Goal: Information Seeking & Learning: Learn about a topic

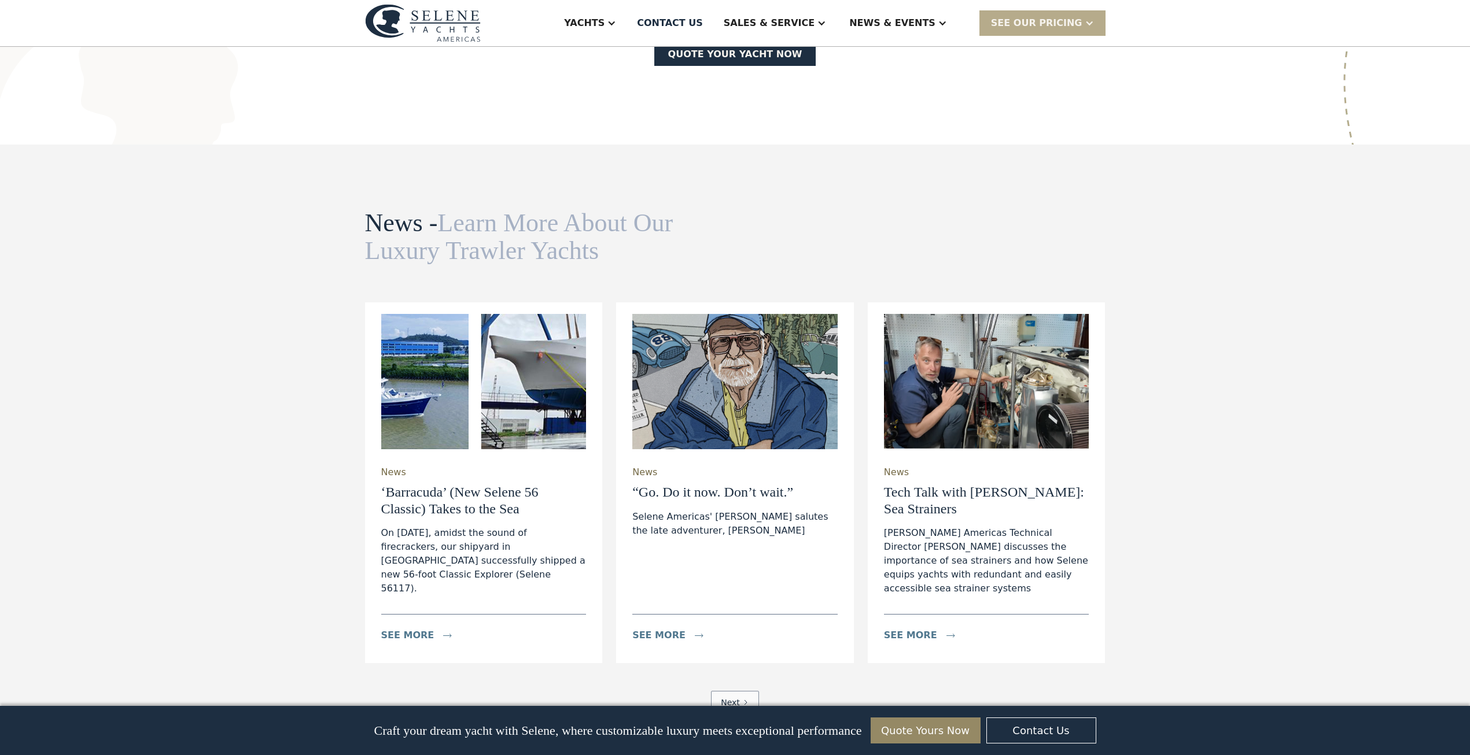
scroll to position [3484, 0]
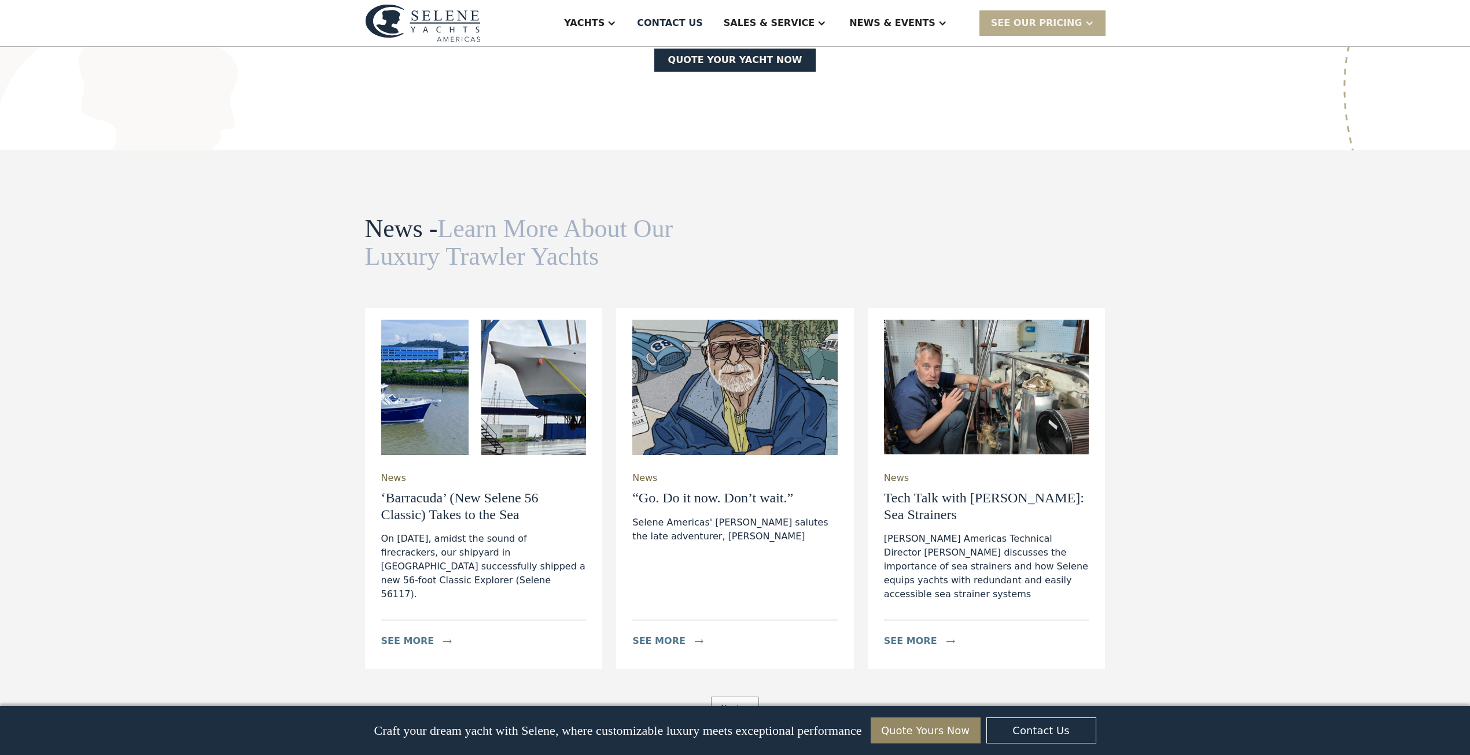
click at [449, 490] on h3 "‘Barracuda’ (New Selene 56 Classic) Takes to the Sea" at bounding box center [483, 507] width 205 height 34
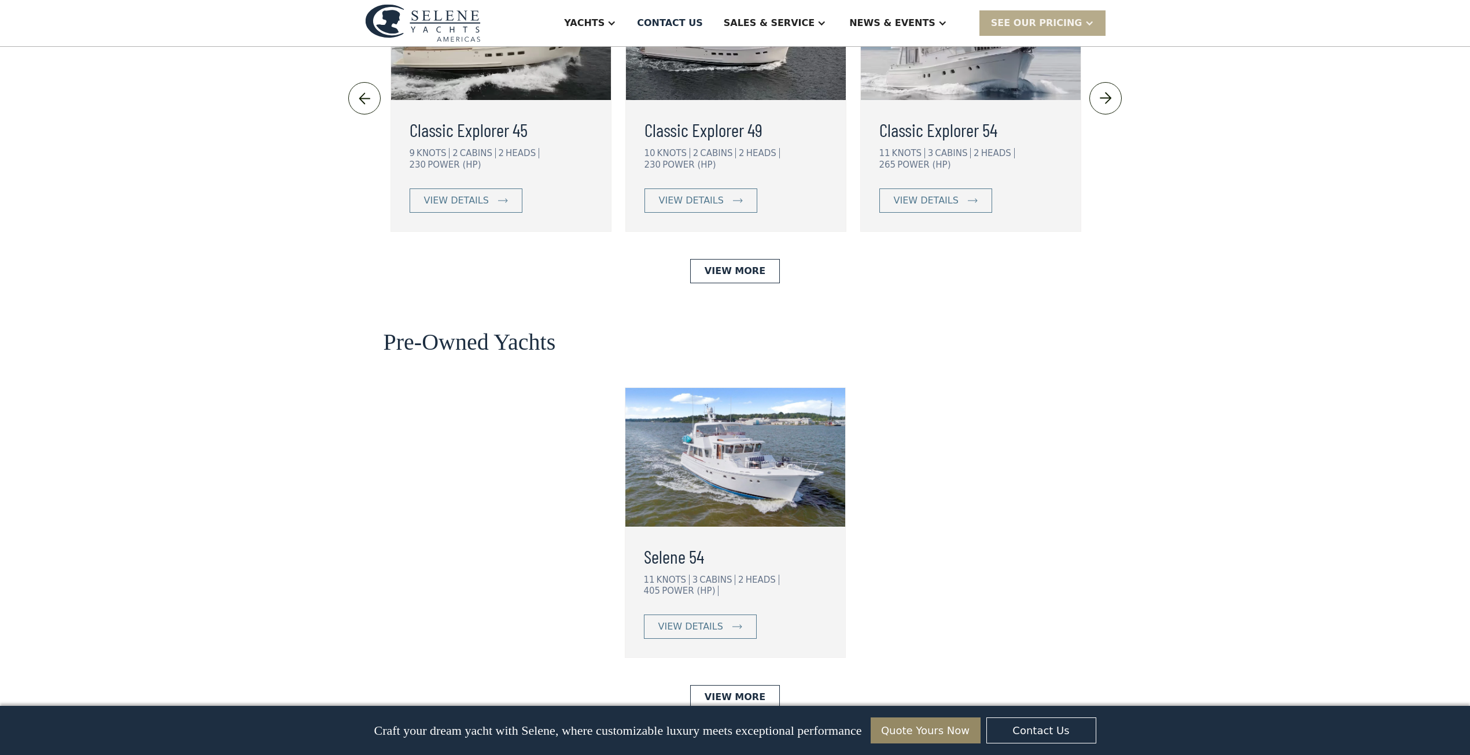
scroll to position [2631, 0]
click at [691, 621] on div "view details" at bounding box center [690, 628] width 65 height 14
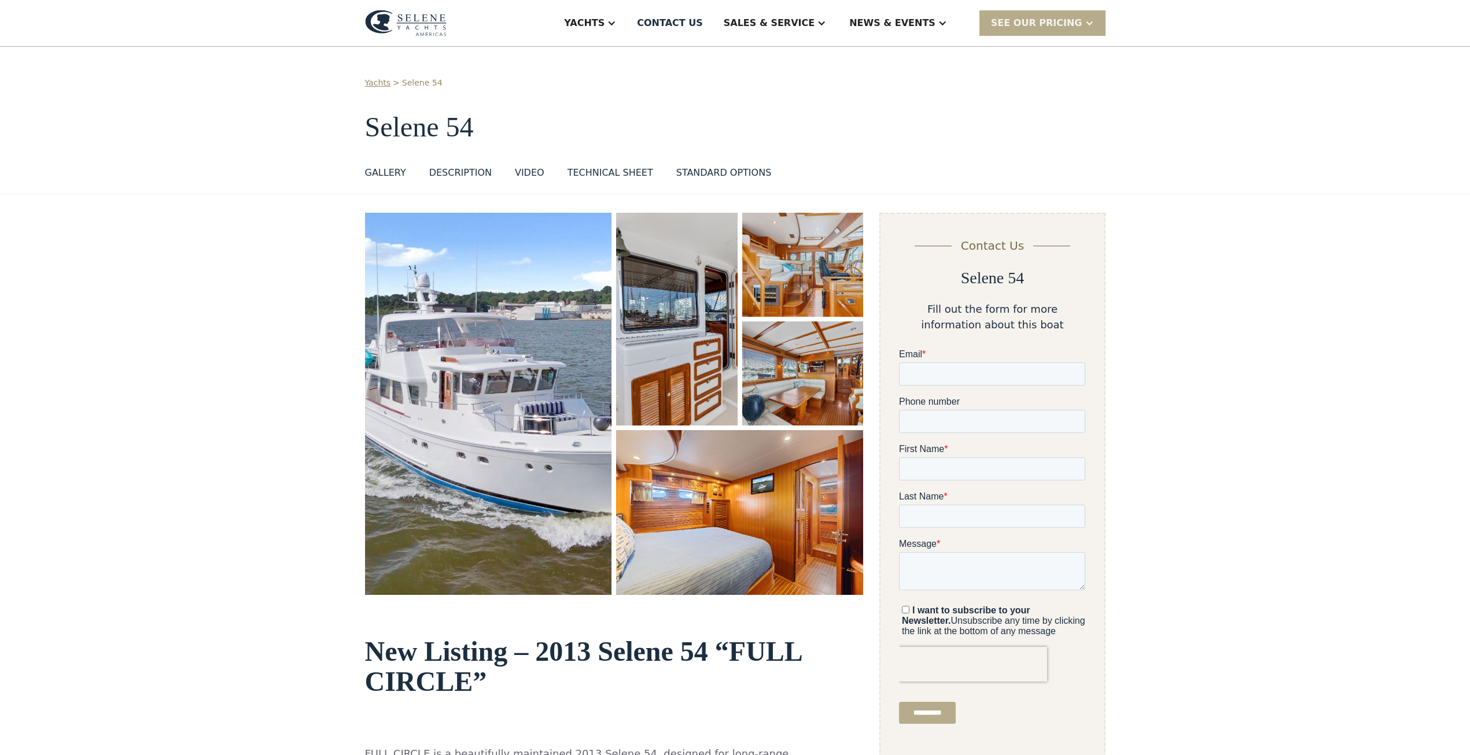
click at [529, 171] on div "VIDEO" at bounding box center [529, 173] width 29 height 14
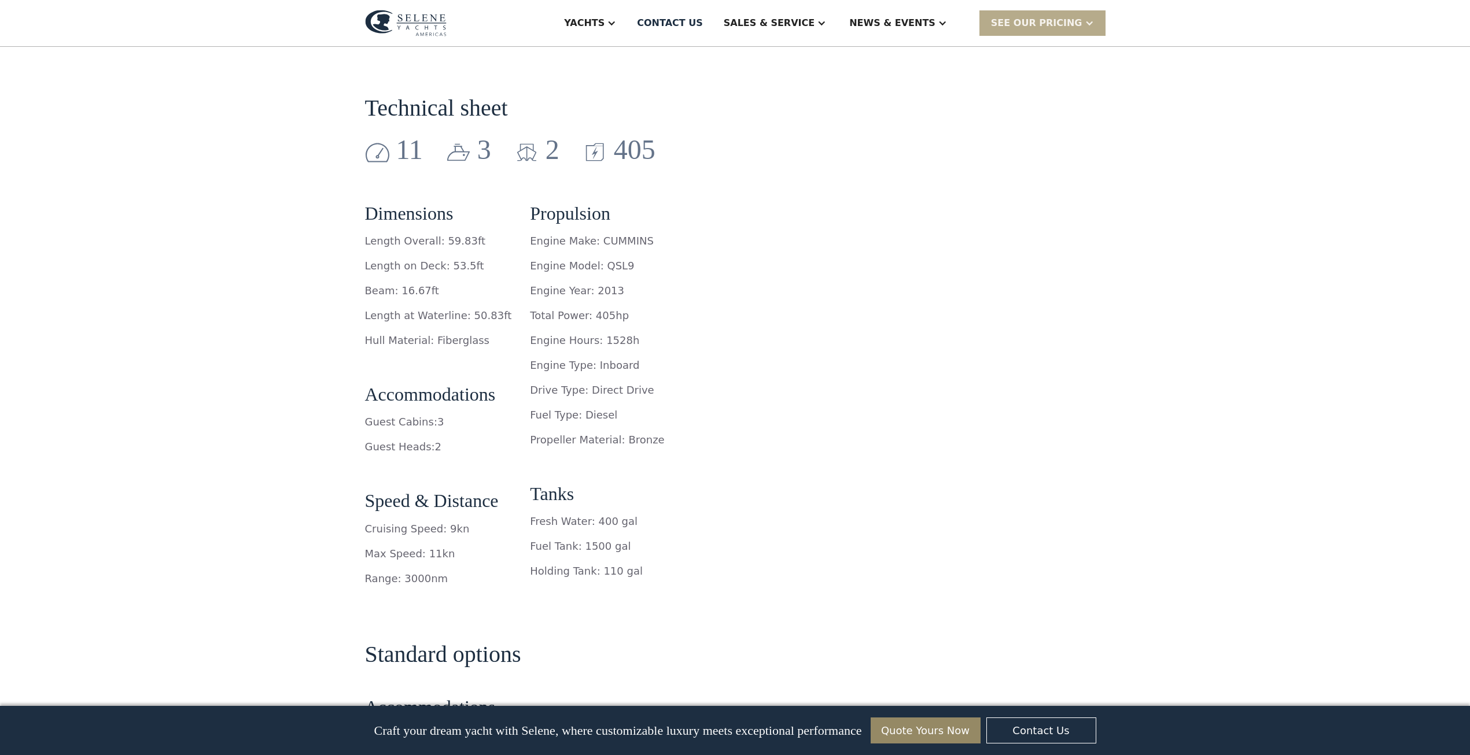
scroll to position [1731, 0]
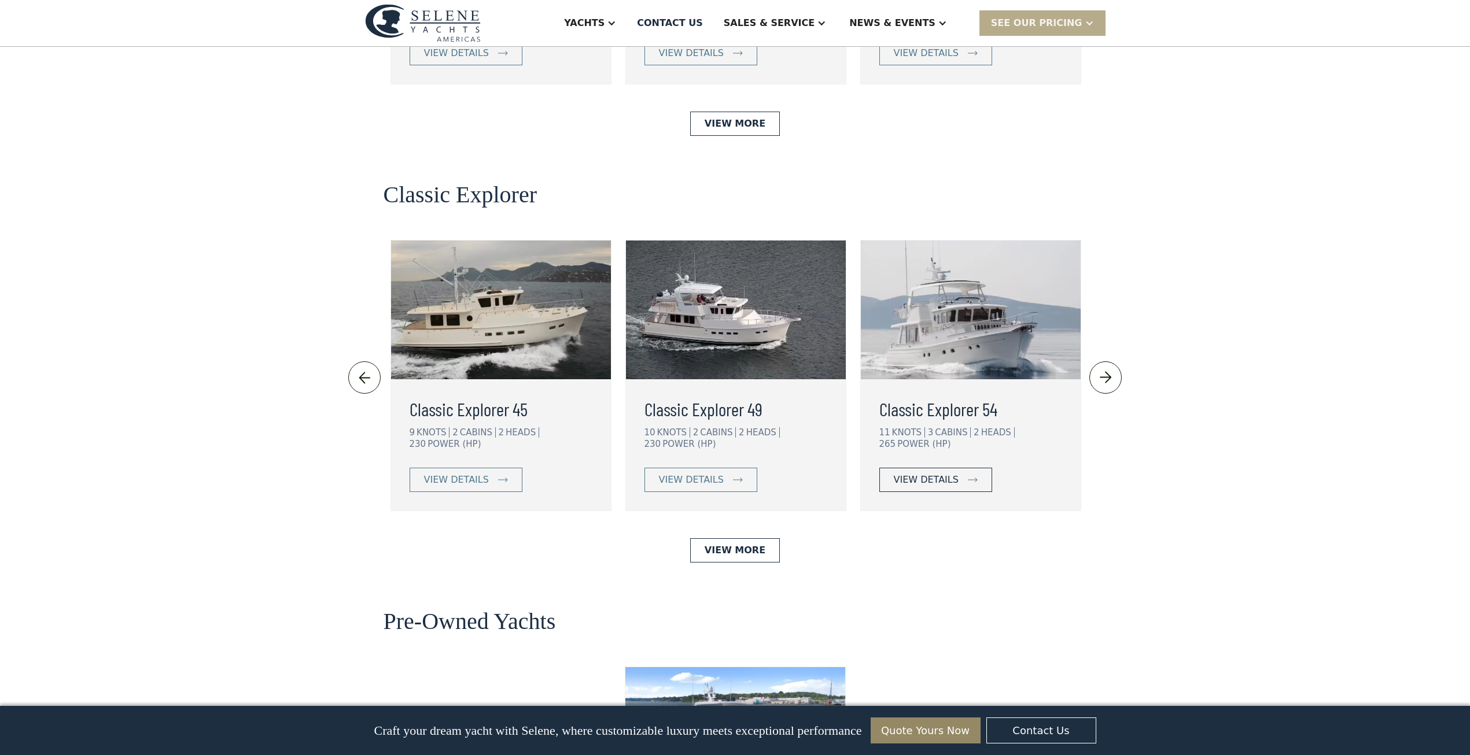
click at [902, 473] on div "view details" at bounding box center [926, 480] width 65 height 14
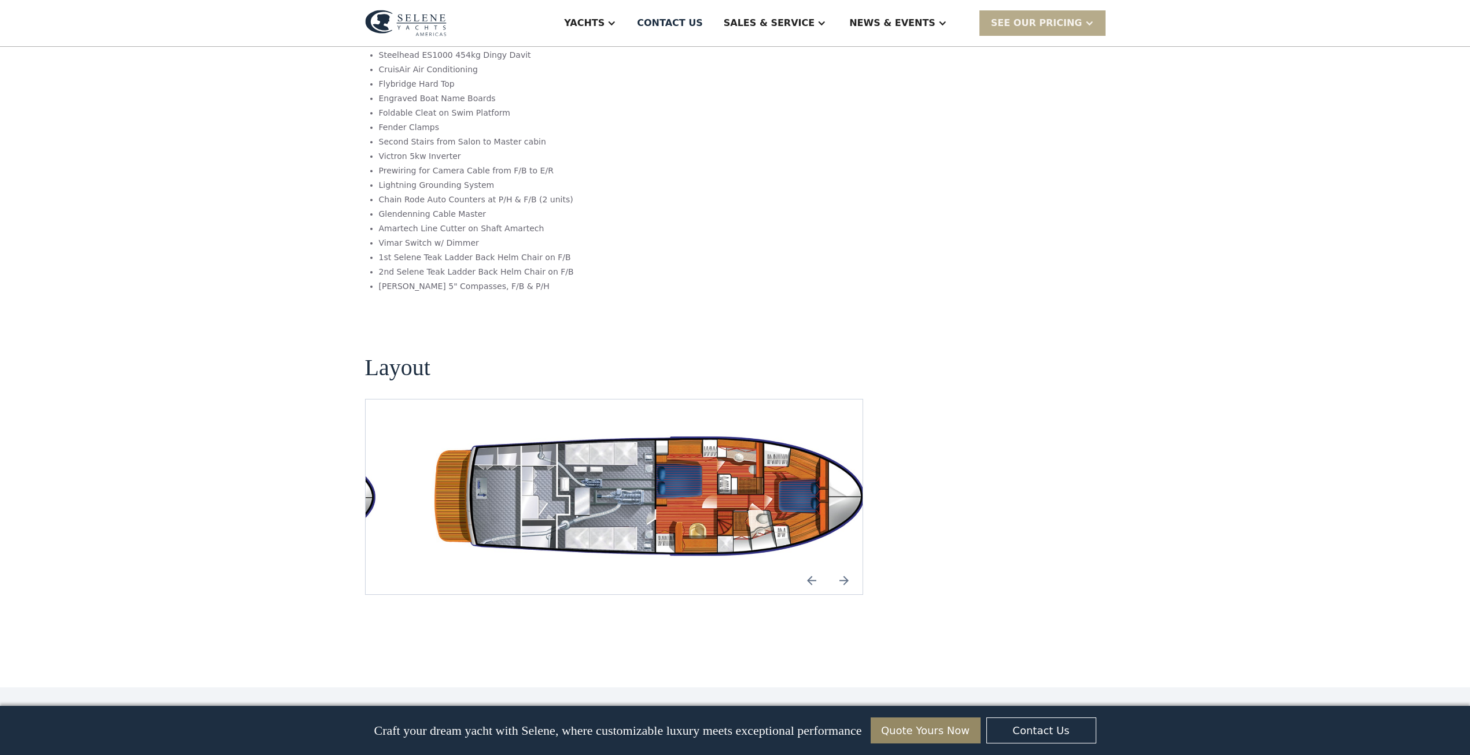
scroll to position [1844, 0]
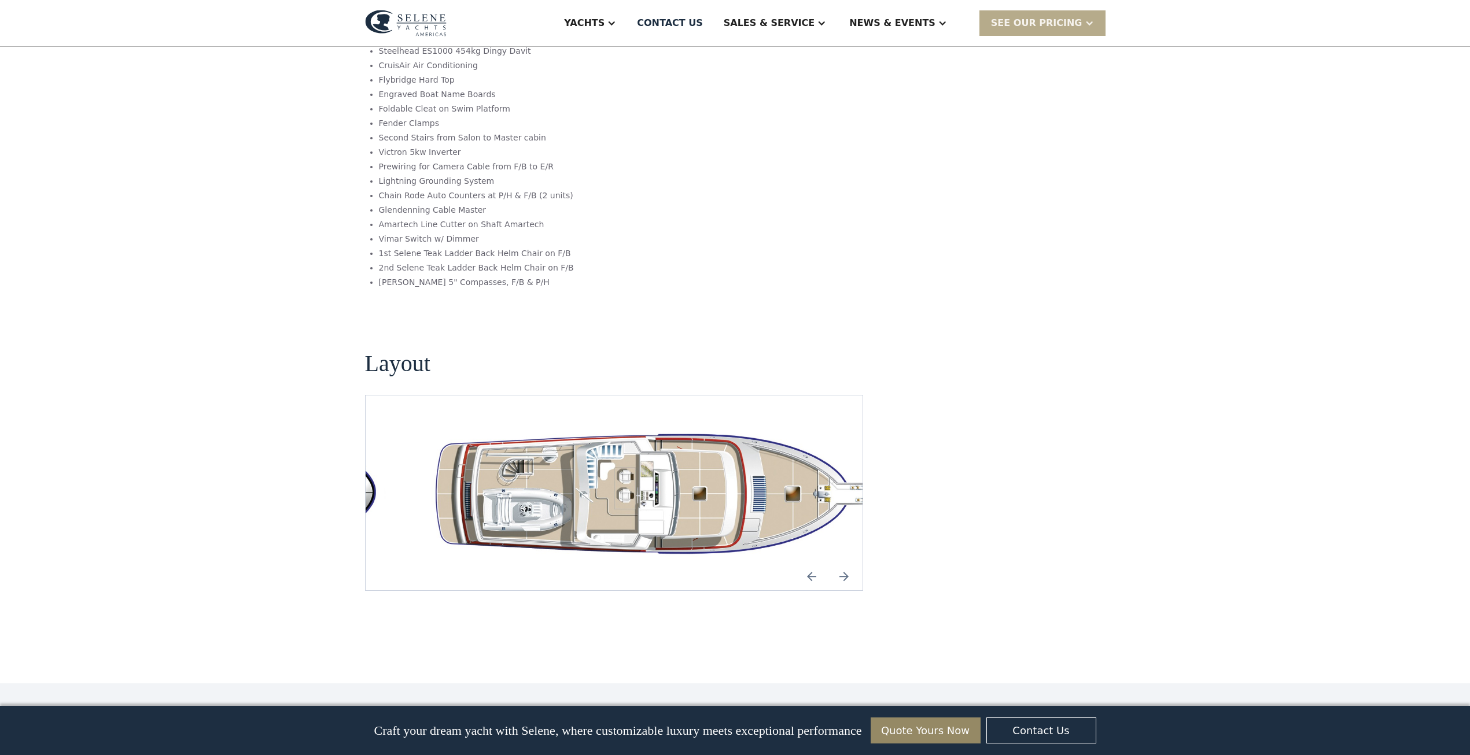
click at [652, 423] on img "open lightbox" at bounding box center [660, 492] width 479 height 139
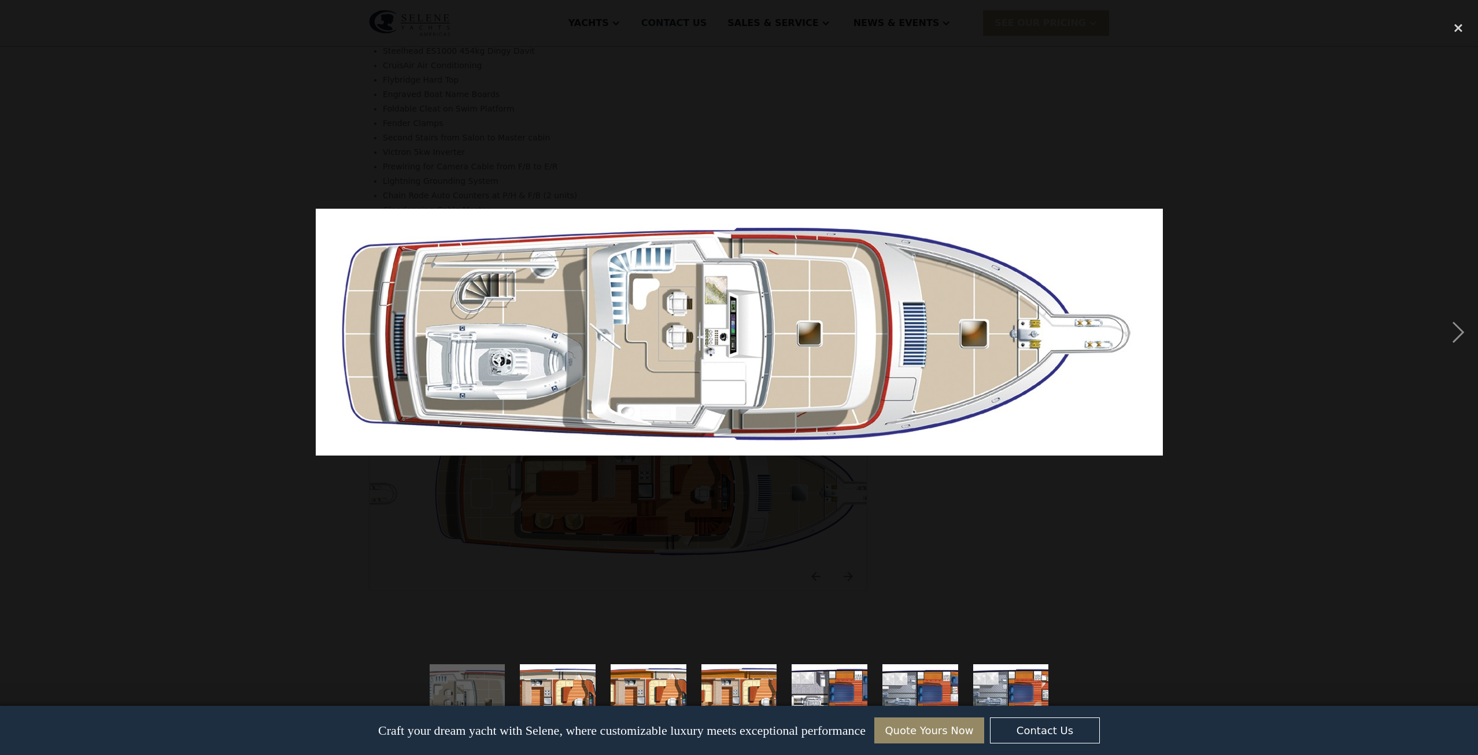
click at [563, 680] on img "show item 2 of 7" at bounding box center [558, 703] width 259 height 76
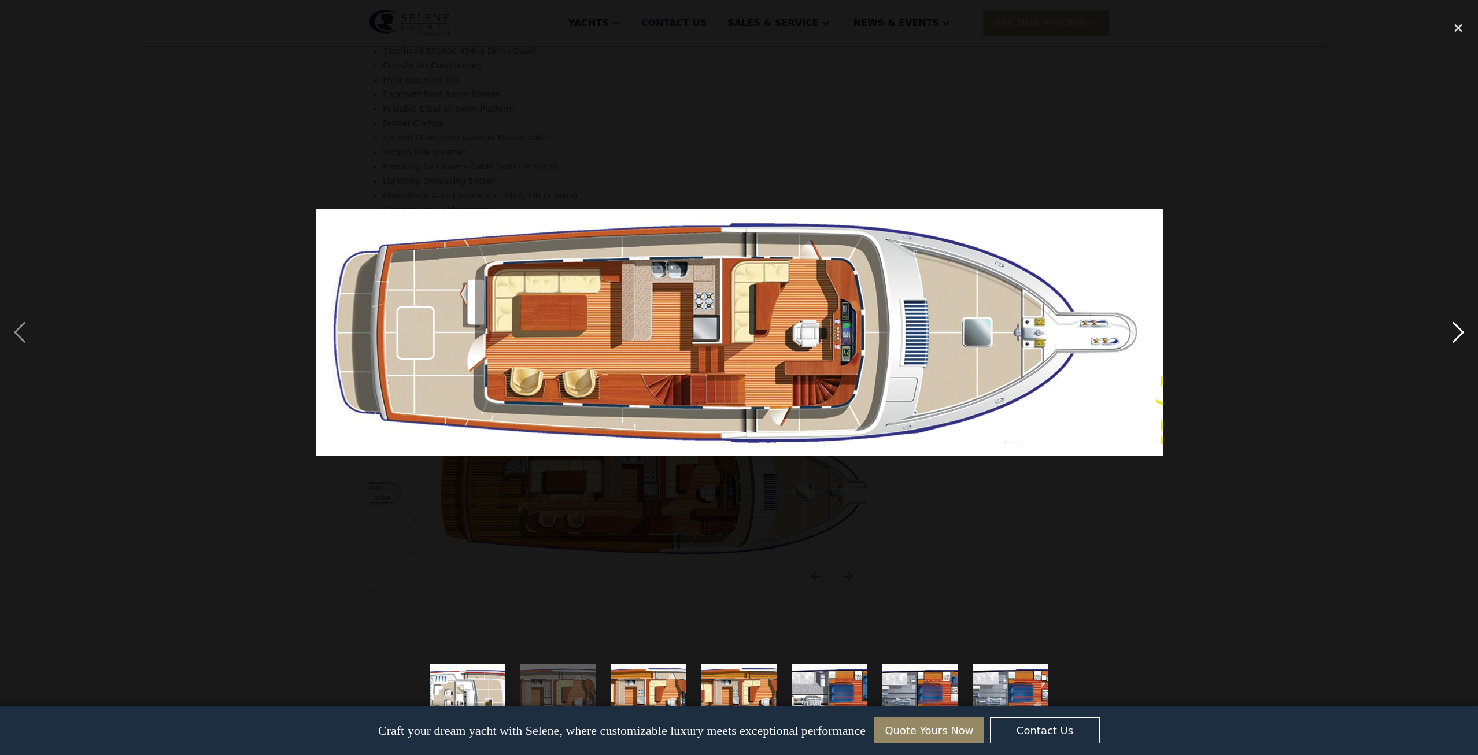
click at [1460, 329] on div "next image" at bounding box center [1458, 332] width 39 height 635
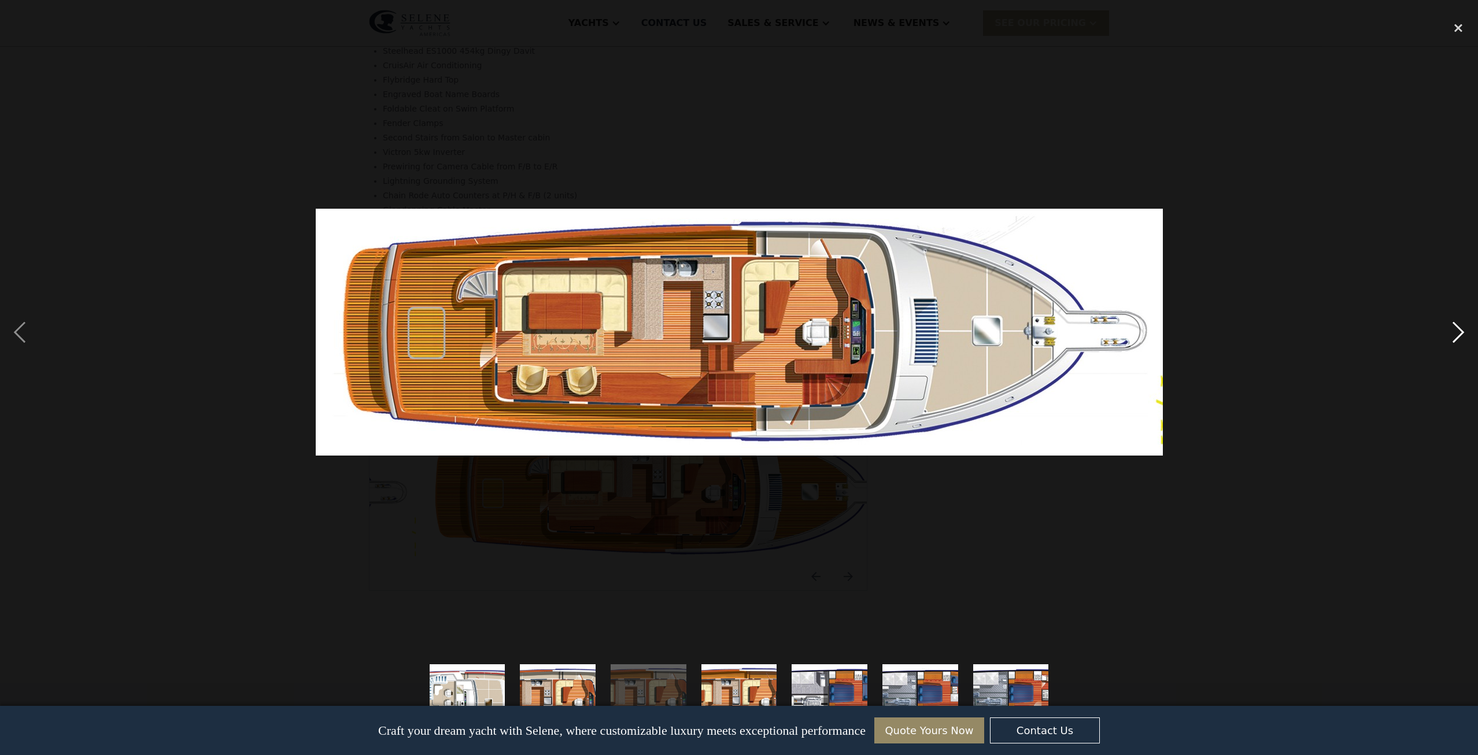
click at [1459, 327] on div "next image" at bounding box center [1458, 332] width 39 height 635
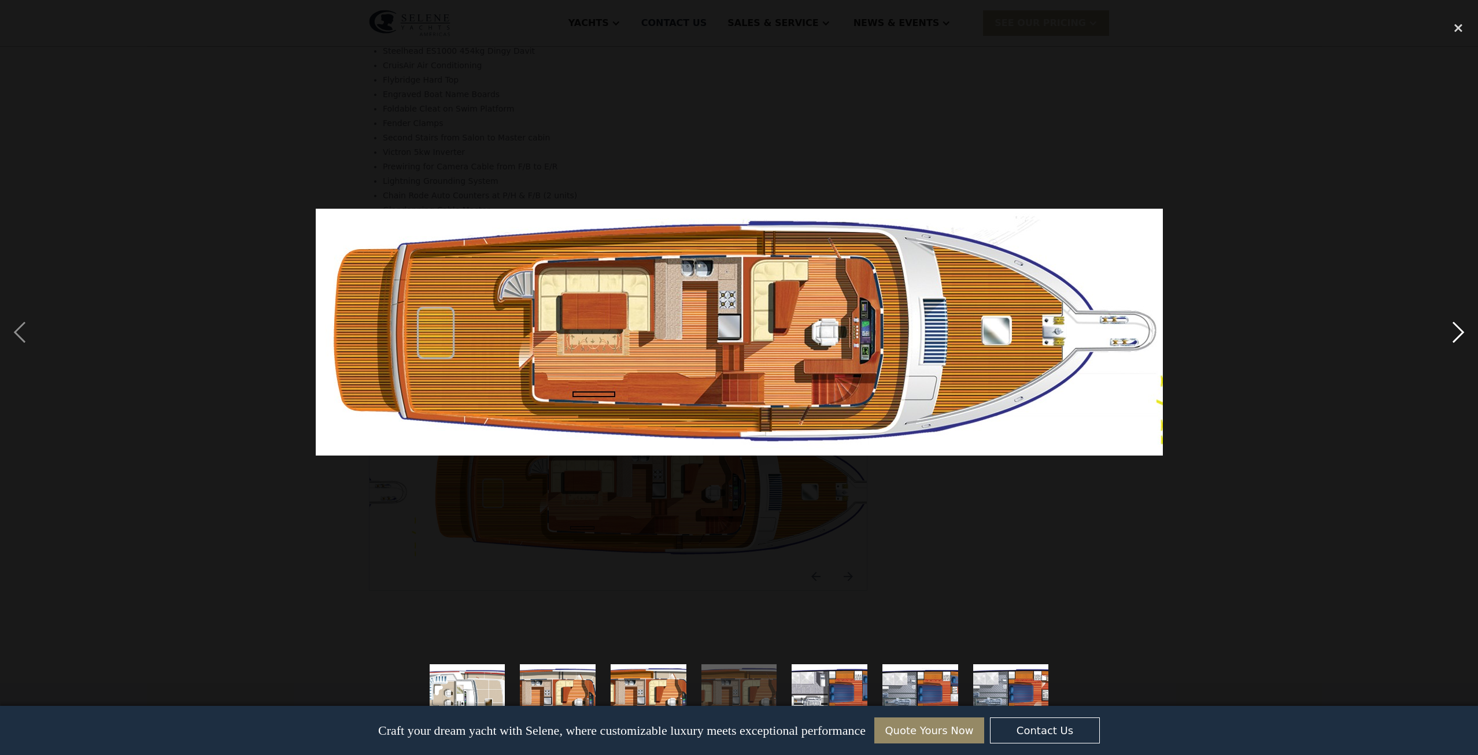
click at [1460, 327] on div "next image" at bounding box center [1458, 332] width 39 height 635
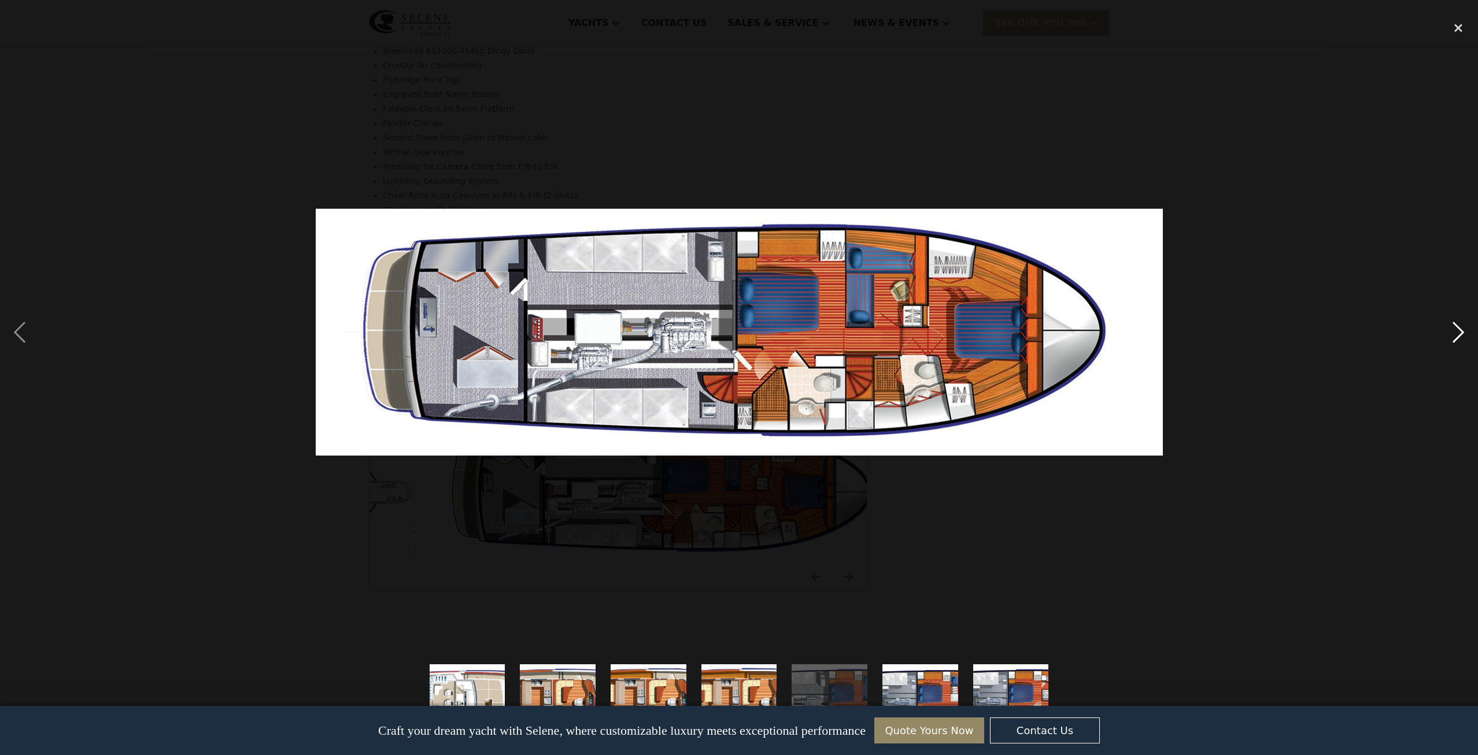
click at [1461, 326] on div "next image" at bounding box center [1458, 332] width 39 height 635
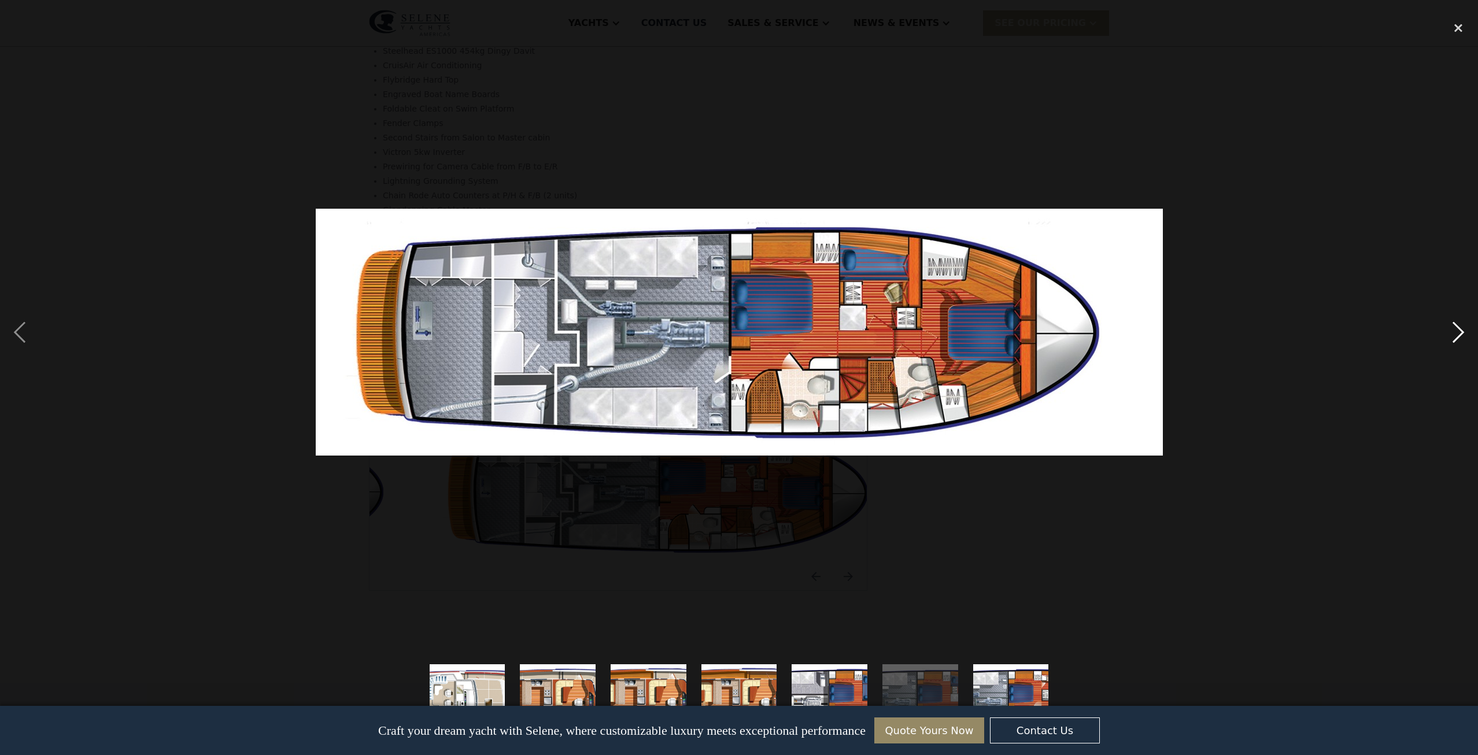
click at [1461, 326] on div "next image" at bounding box center [1458, 332] width 39 height 635
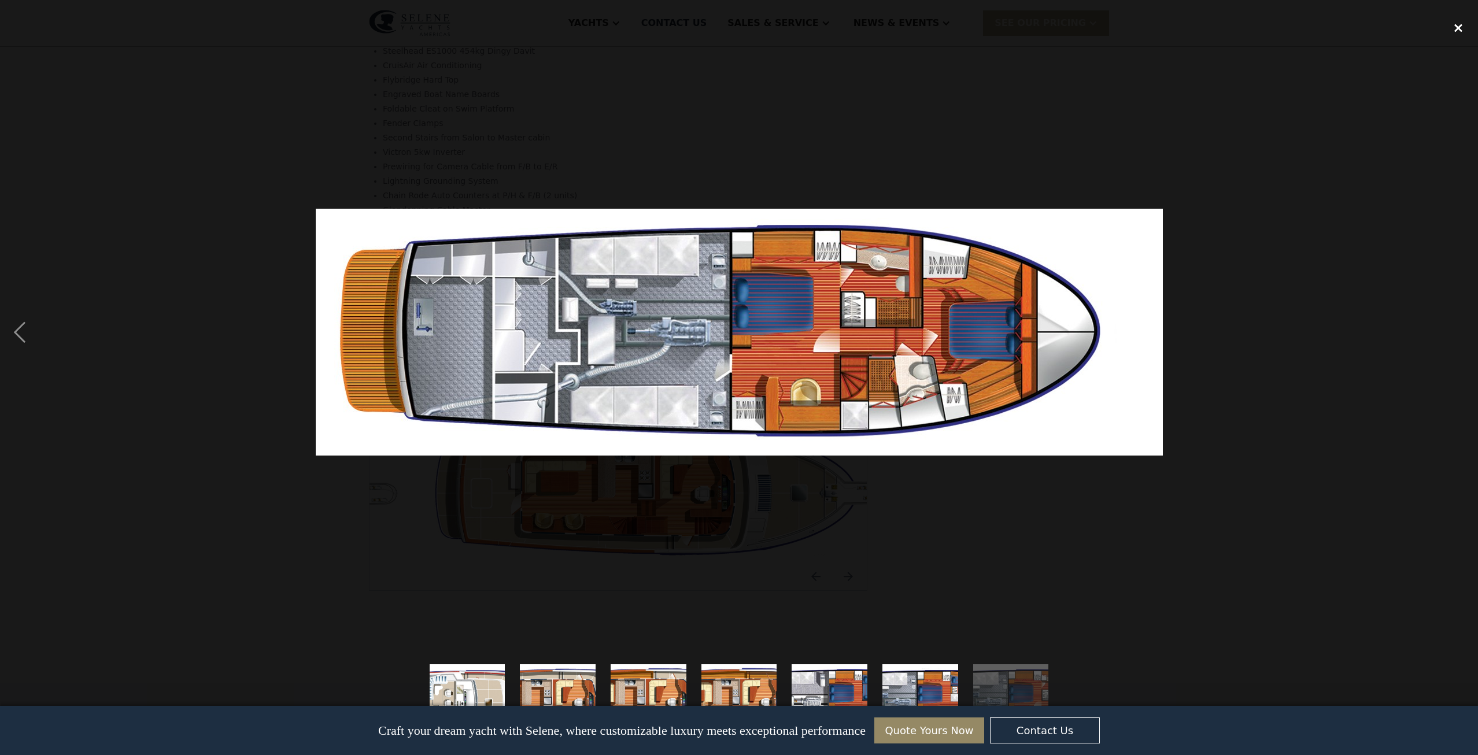
click at [1459, 25] on div "close lightbox" at bounding box center [1458, 27] width 39 height 25
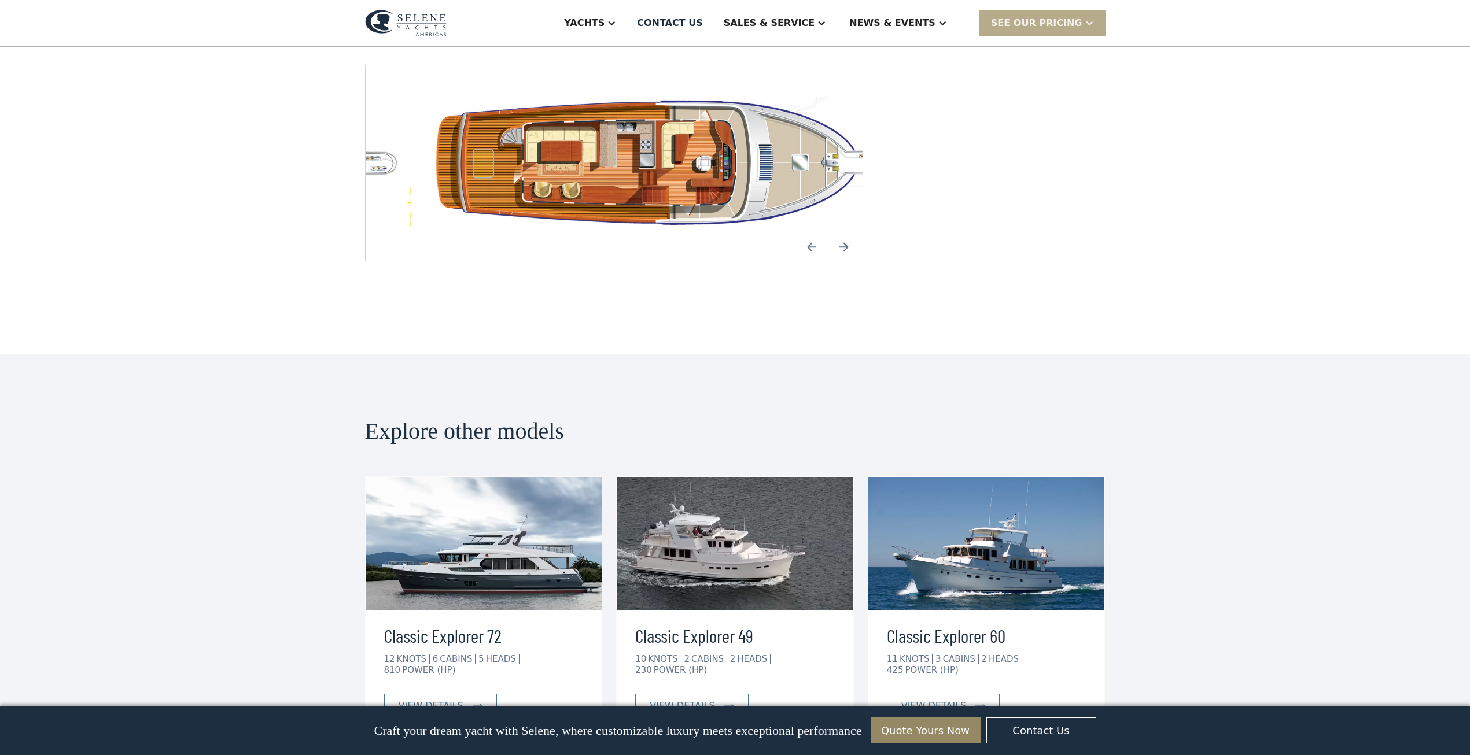
scroll to position [2175, 0]
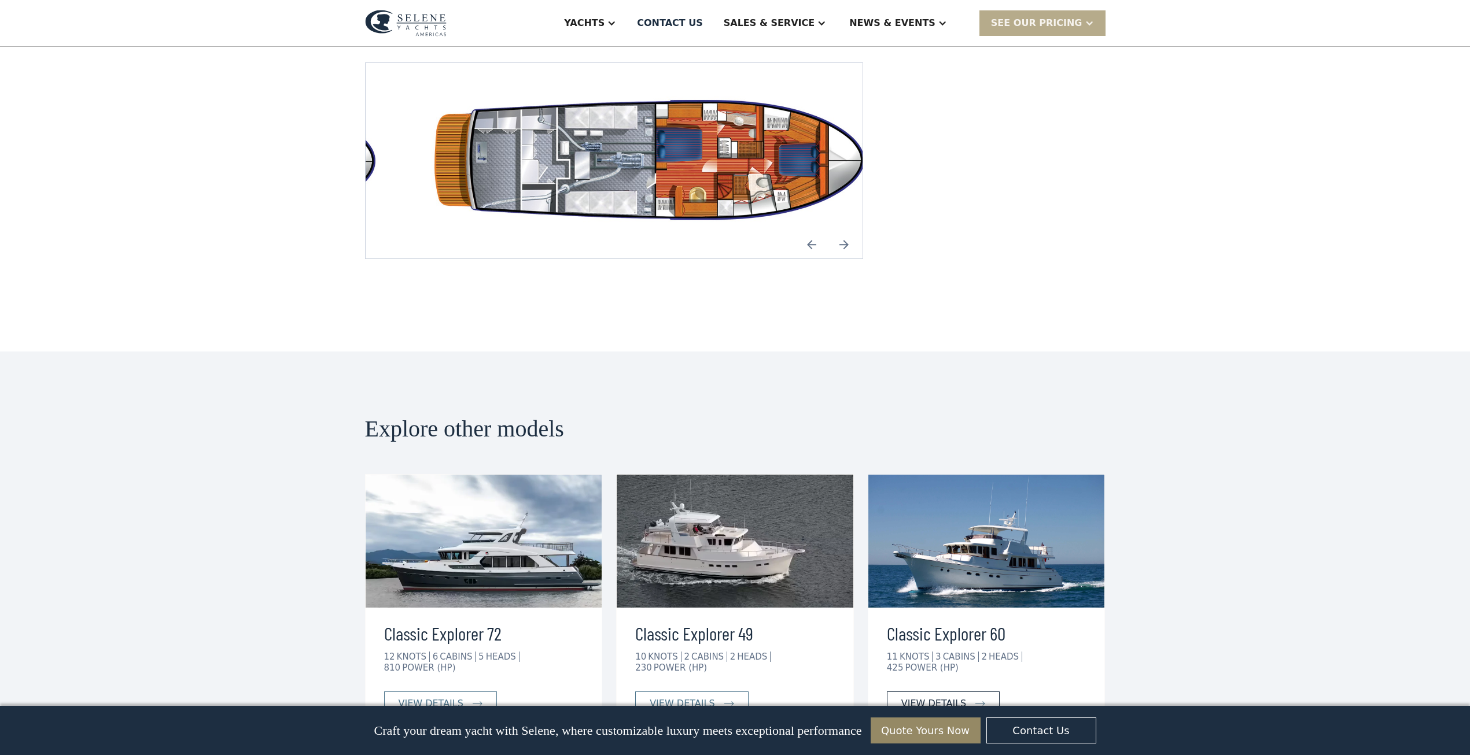
click at [932, 697] on div "view details" at bounding box center [933, 704] width 65 height 14
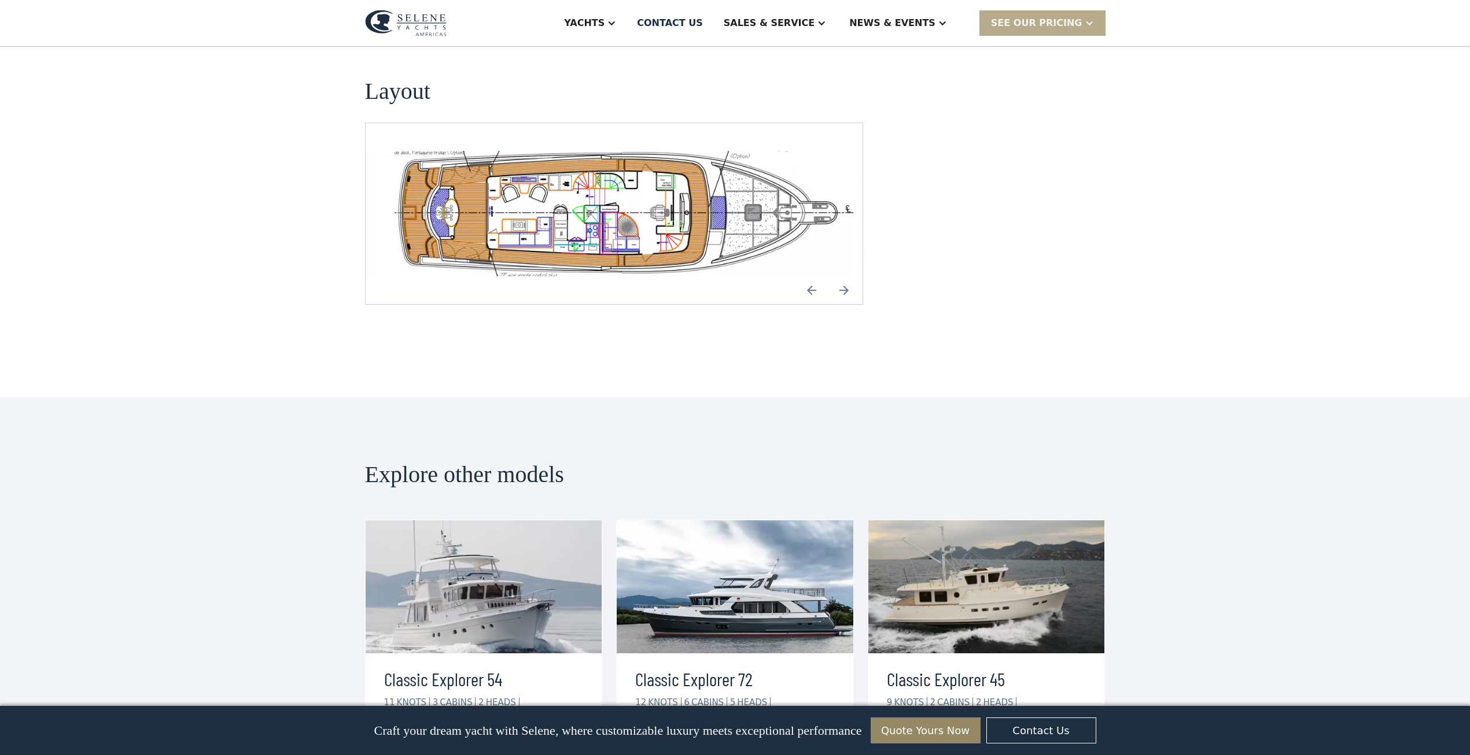
scroll to position [2219, 0]
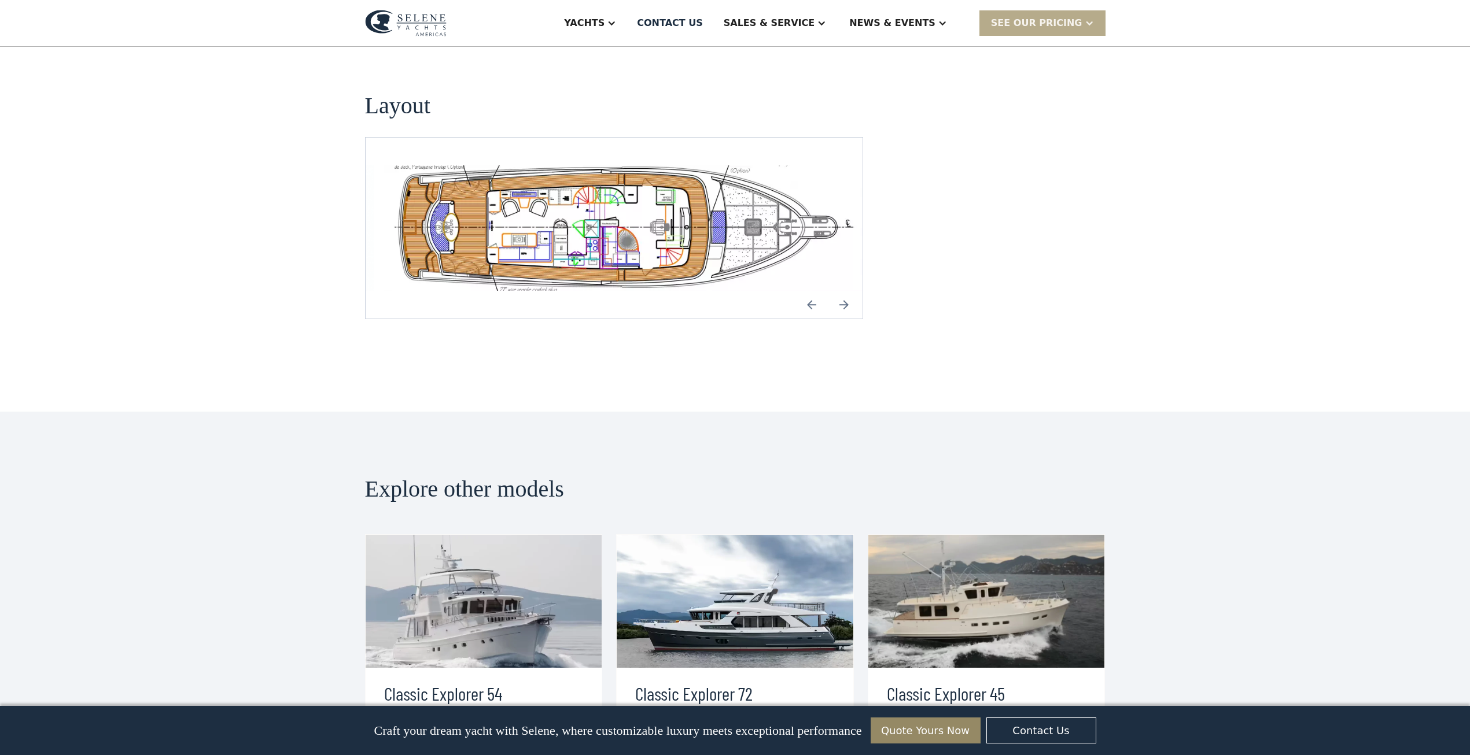
click at [606, 176] on img "open lightbox" at bounding box center [622, 228] width 479 height 126
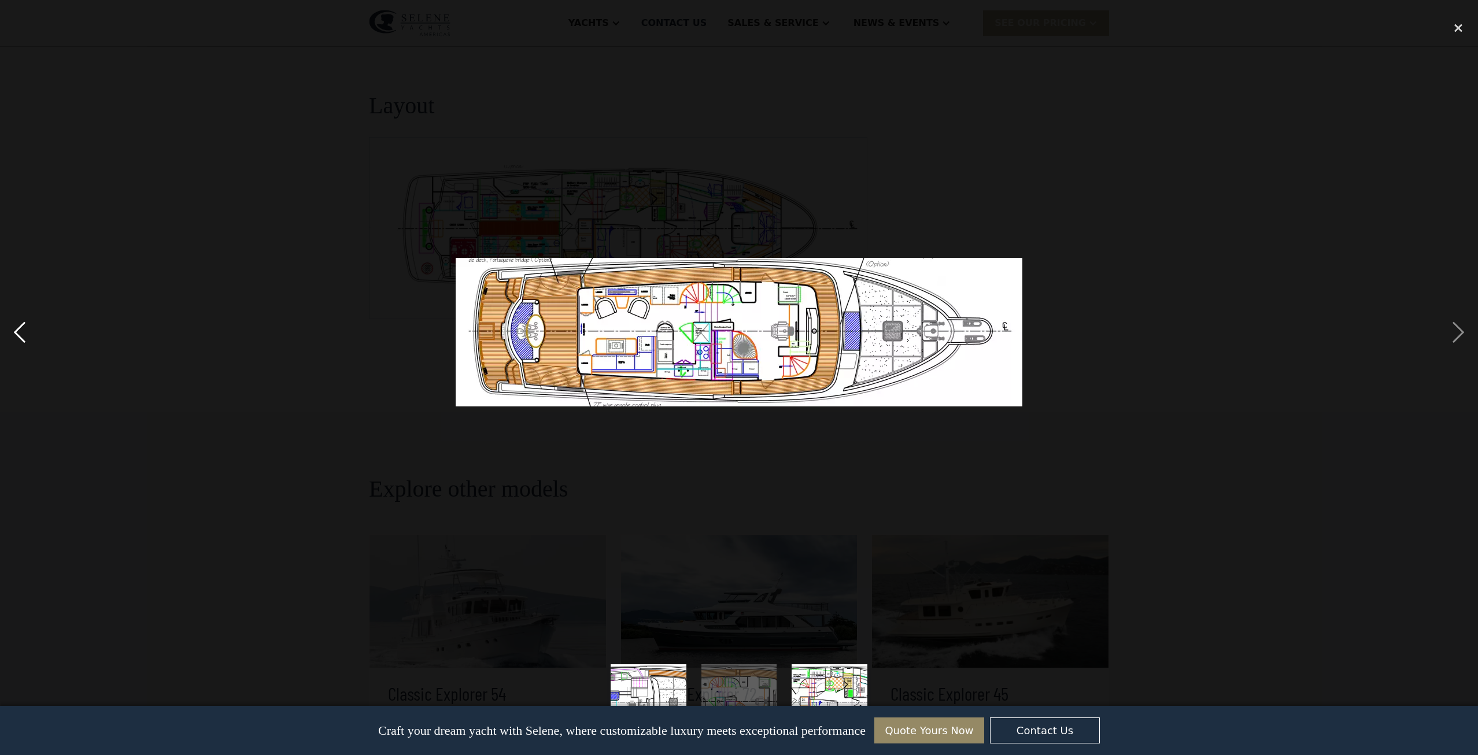
click at [17, 330] on div "previous image" at bounding box center [19, 332] width 39 height 635
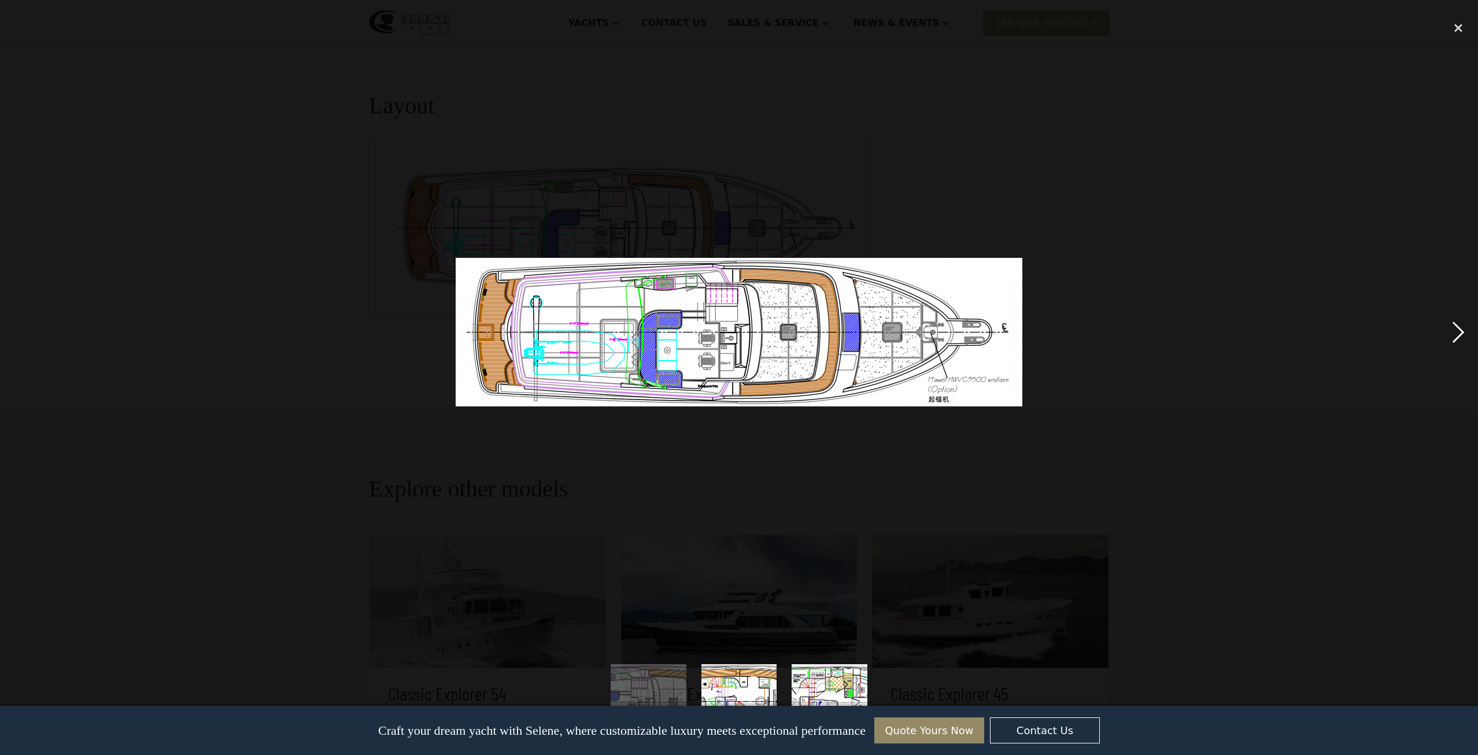
click at [1460, 333] on div "next image" at bounding box center [1458, 332] width 39 height 635
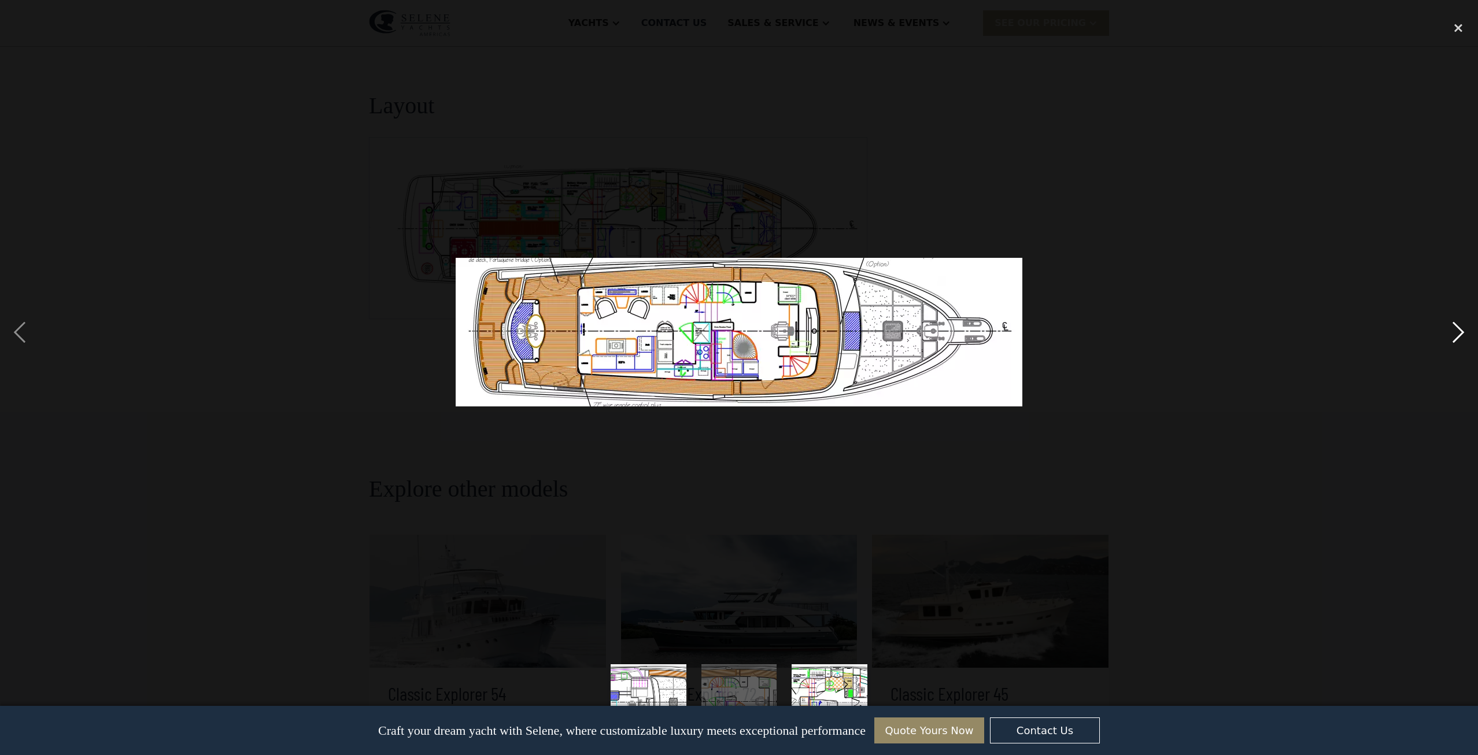
click at [1460, 333] on div "next image" at bounding box center [1458, 332] width 39 height 635
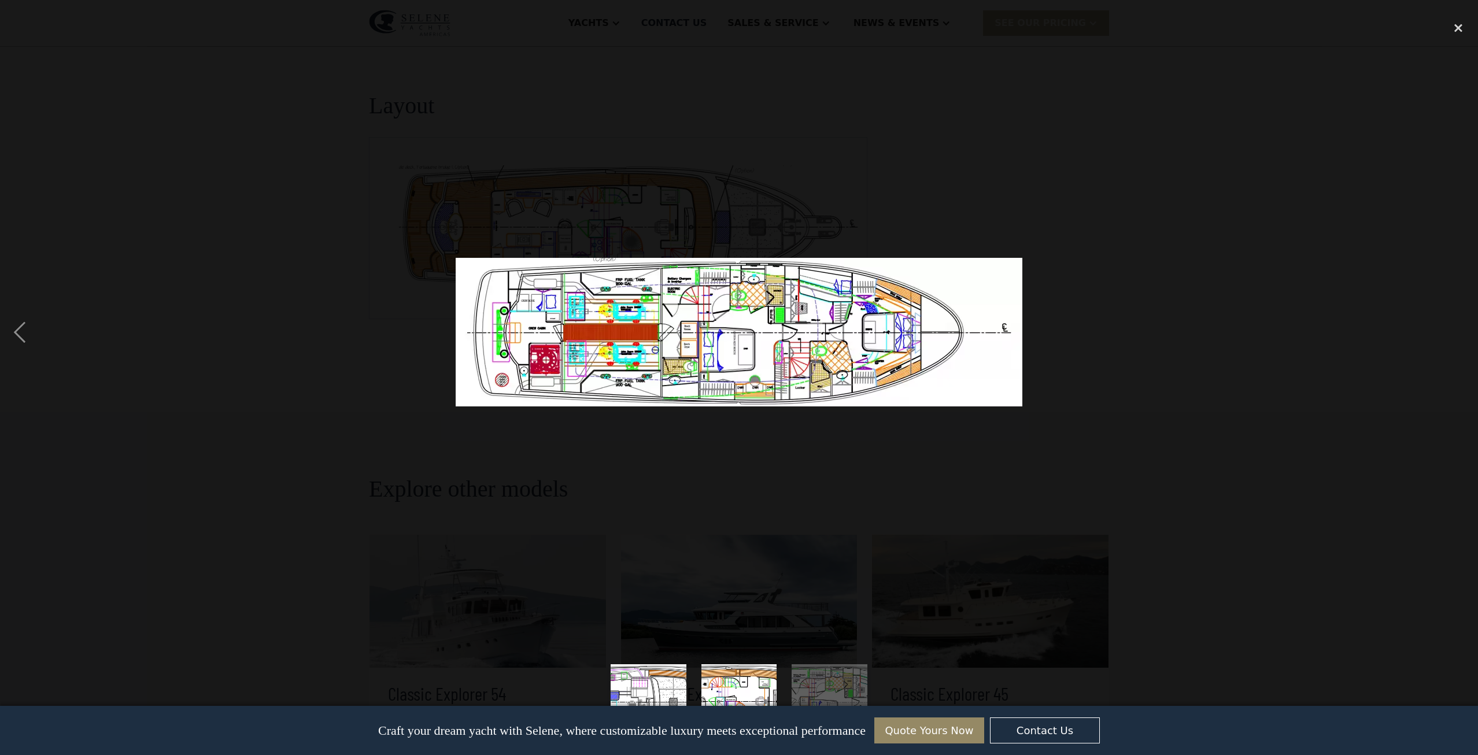
click at [1460, 333] on div "next image" at bounding box center [1458, 332] width 39 height 635
click at [1461, 25] on div "close lightbox" at bounding box center [1458, 27] width 39 height 25
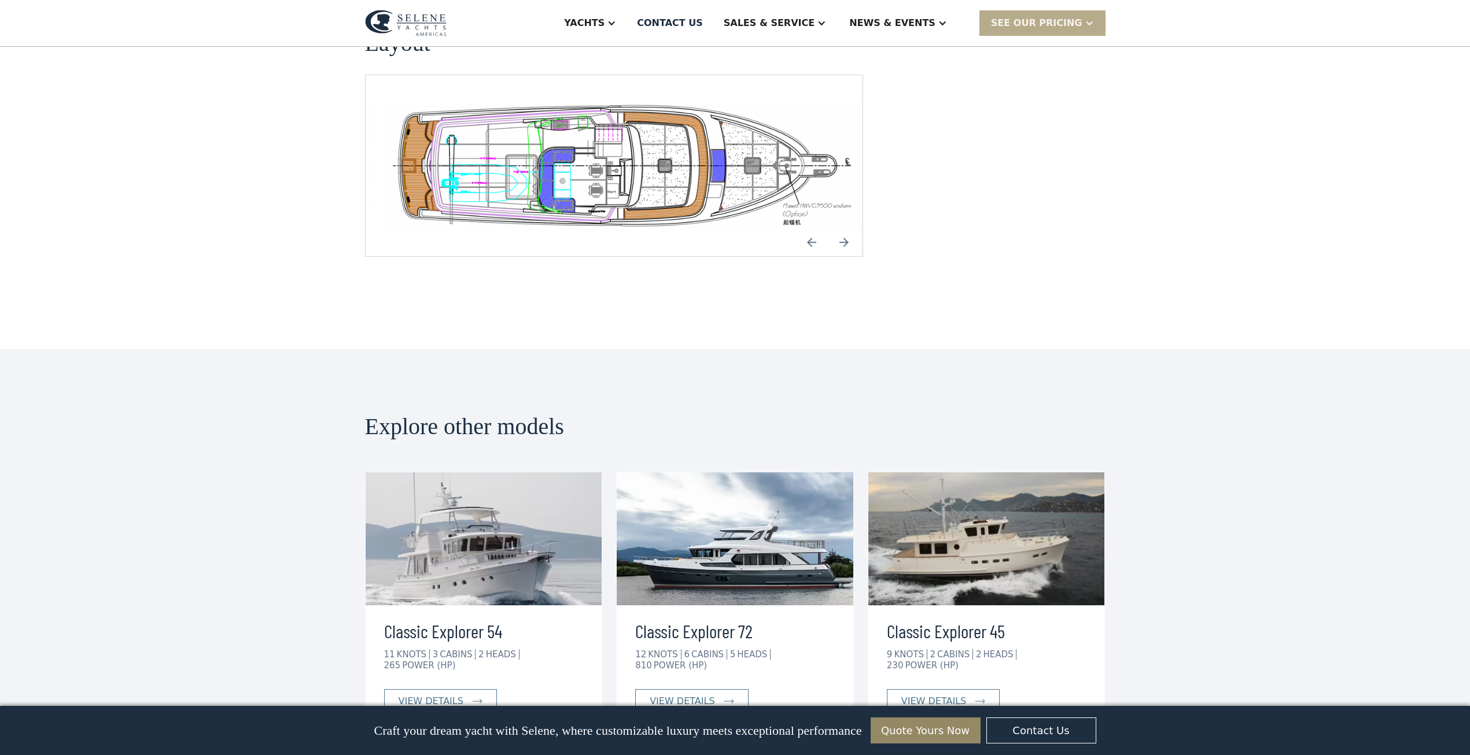
scroll to position [2296, 0]
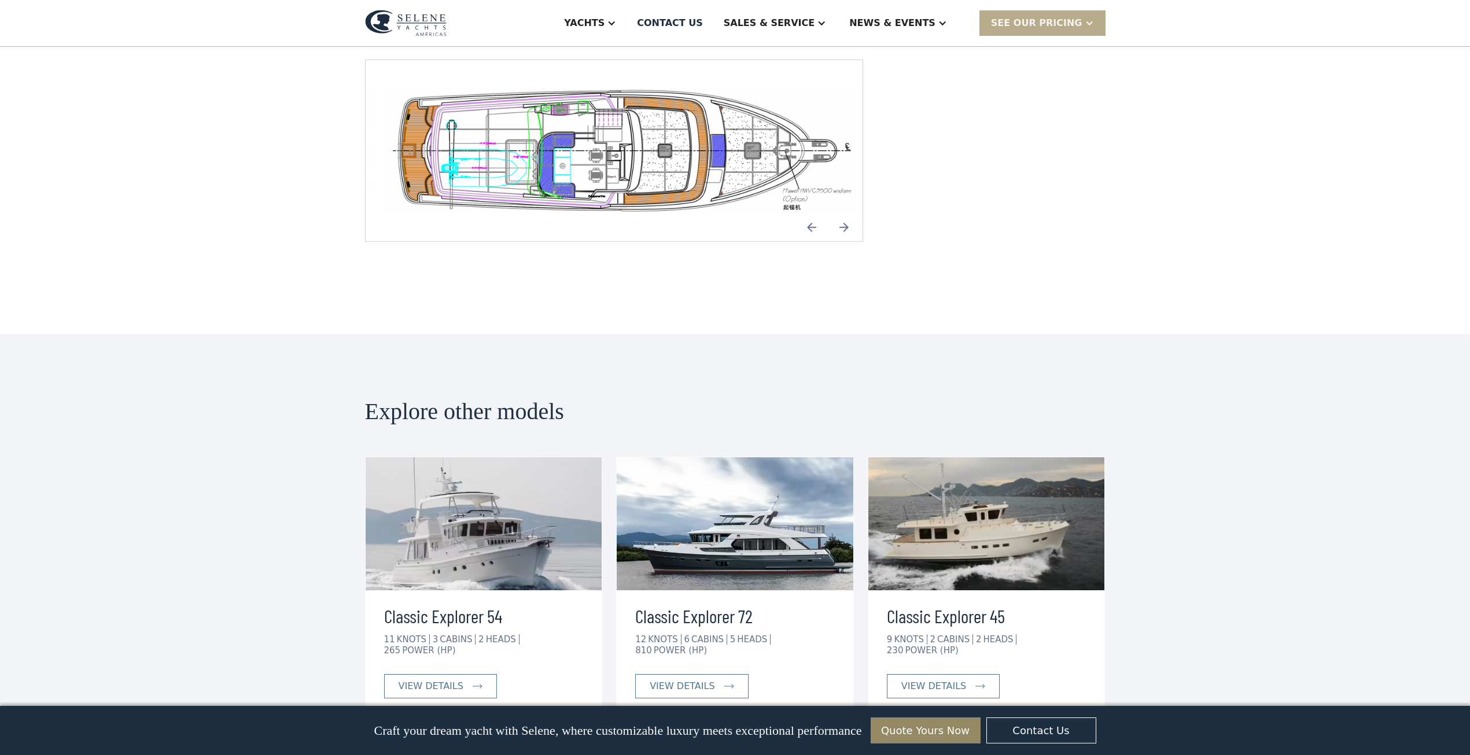
click at [739, 507] on img at bounding box center [735, 524] width 237 height 133
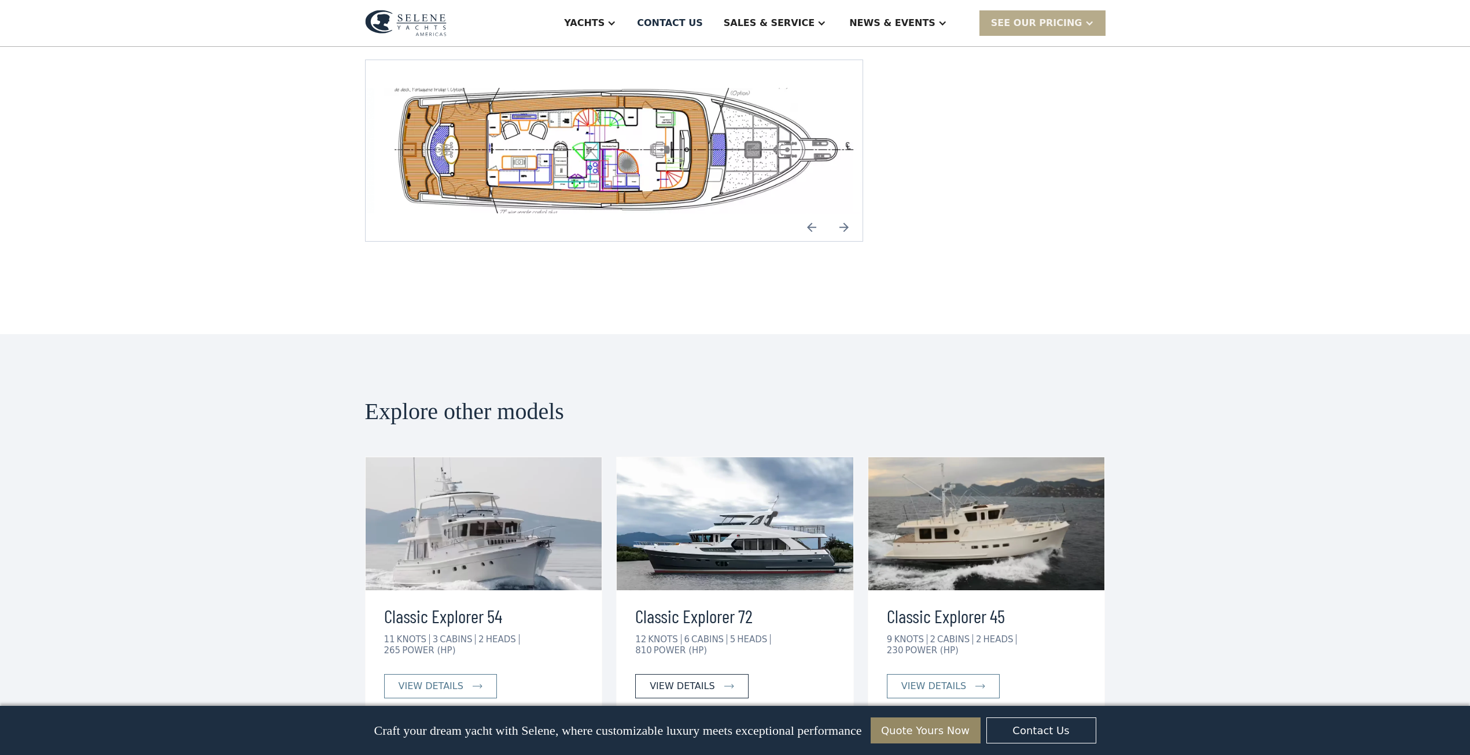
click at [674, 680] on div "view details" at bounding box center [682, 687] width 65 height 14
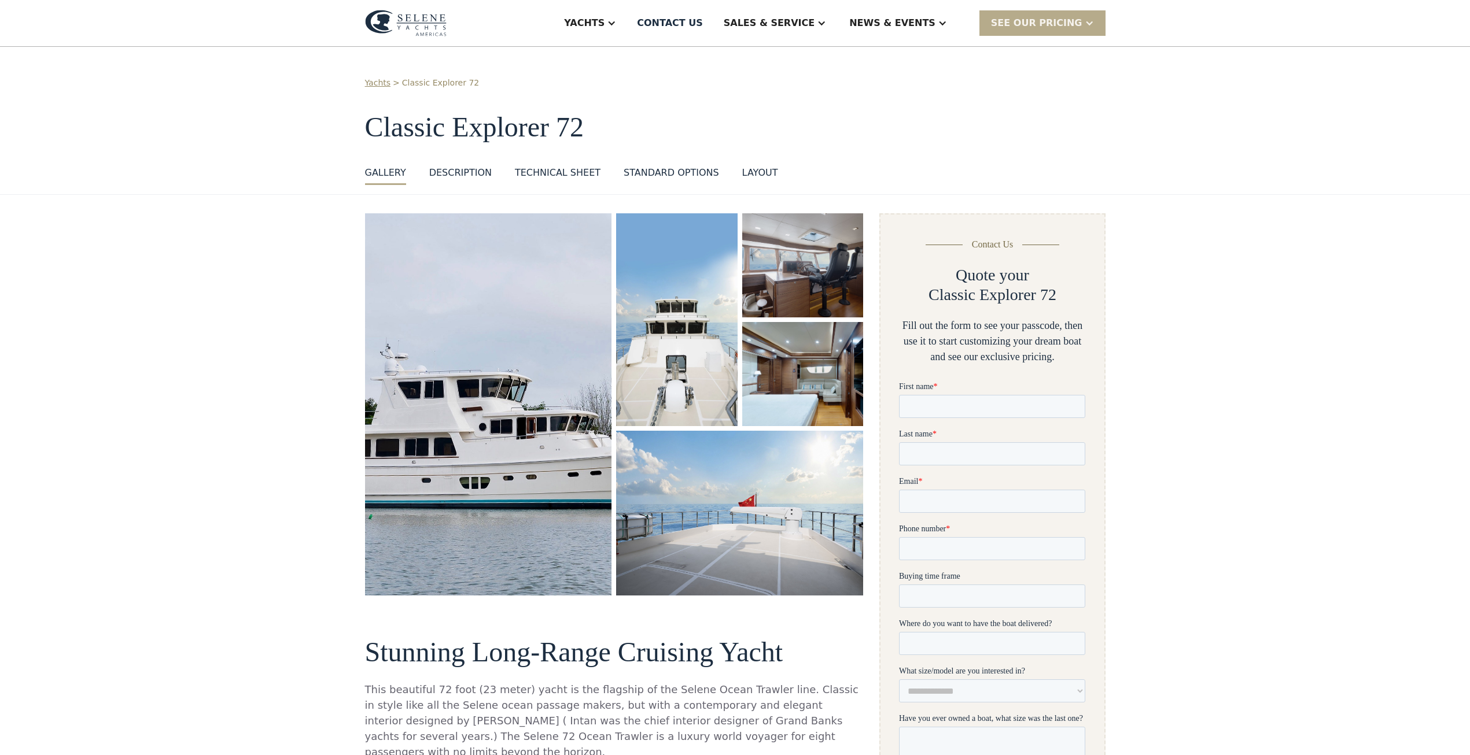
click at [555, 171] on div "Technical sheet" at bounding box center [558, 173] width 86 height 14
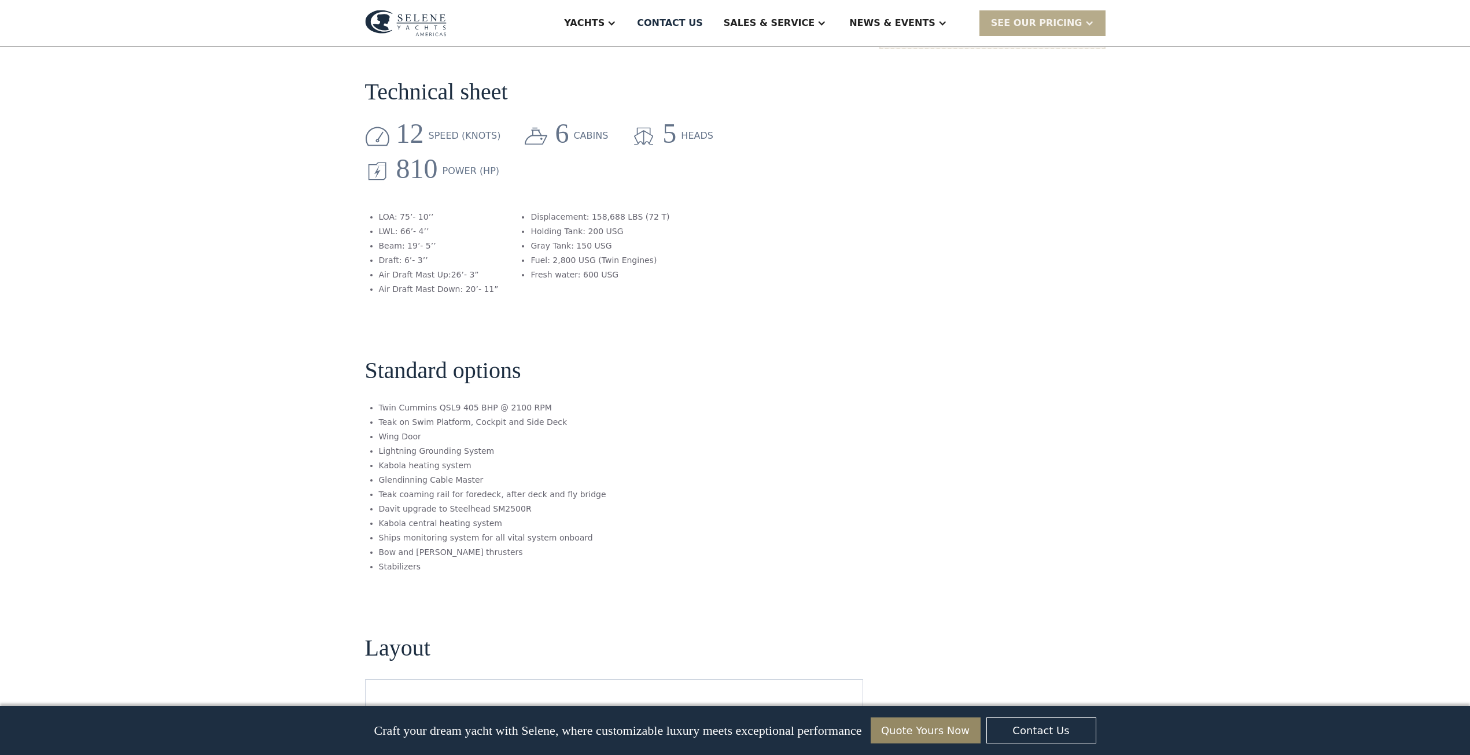
scroll to position [992, 0]
